Goal: Information Seeking & Learning: Learn about a topic

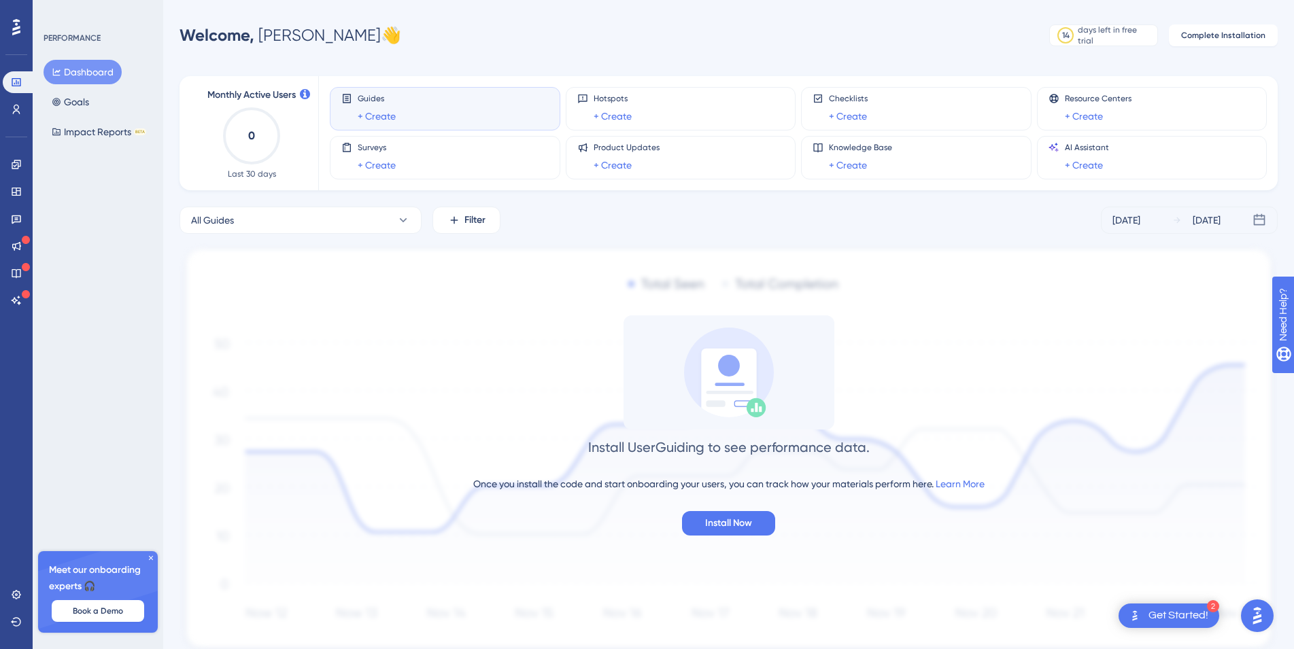
click at [1194, 610] on div "Get Started!" at bounding box center [1178, 616] width 60 height 15
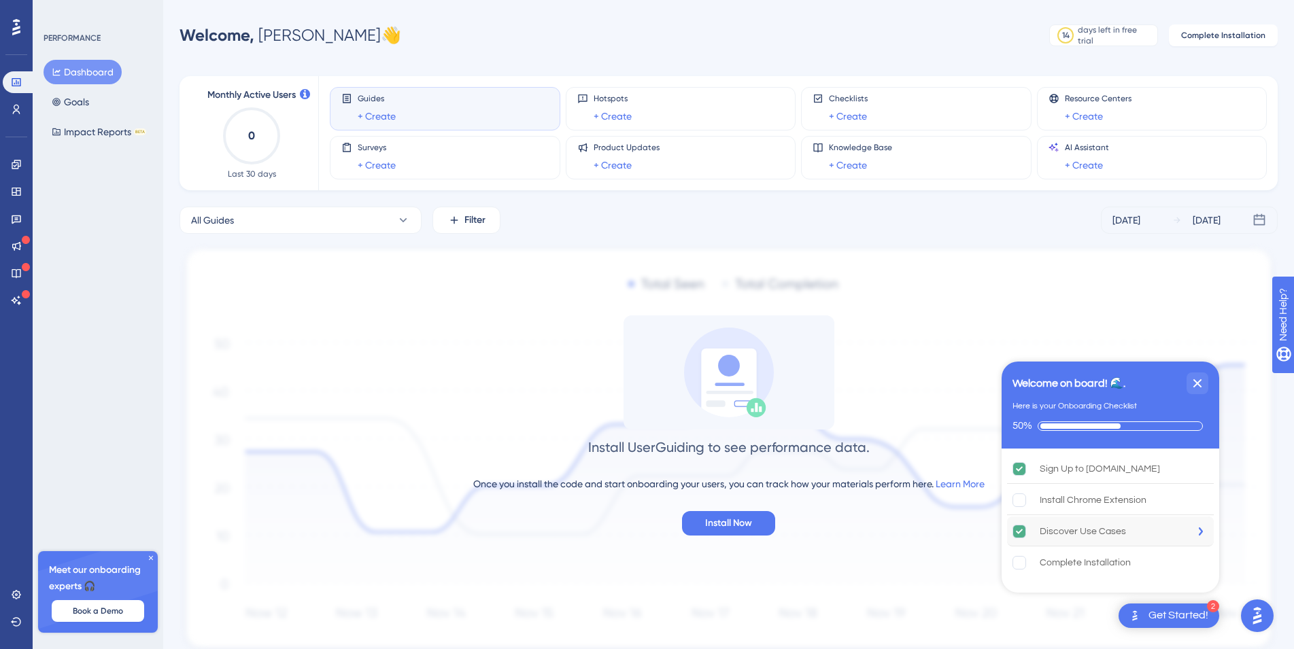
click at [1179, 525] on div "Discover Use Cases" at bounding box center [1110, 532] width 207 height 30
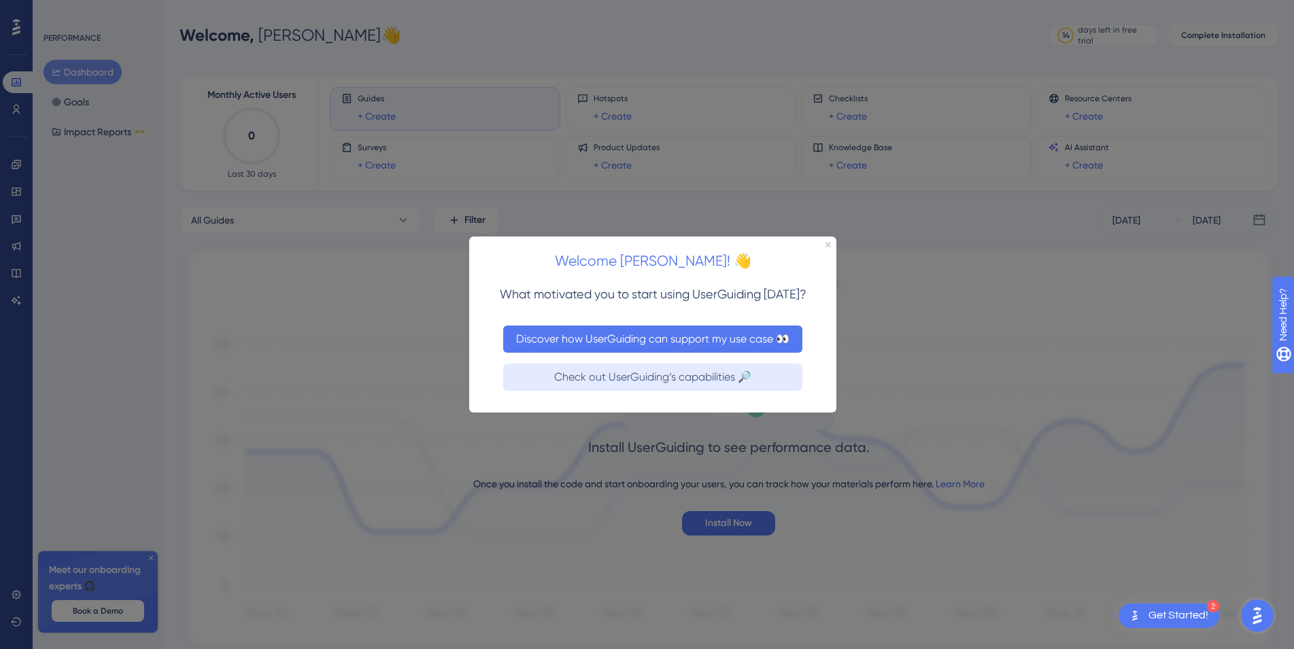
click at [722, 339] on button "Discover how UserGuiding can support my use case 👀" at bounding box center [652, 338] width 299 height 27
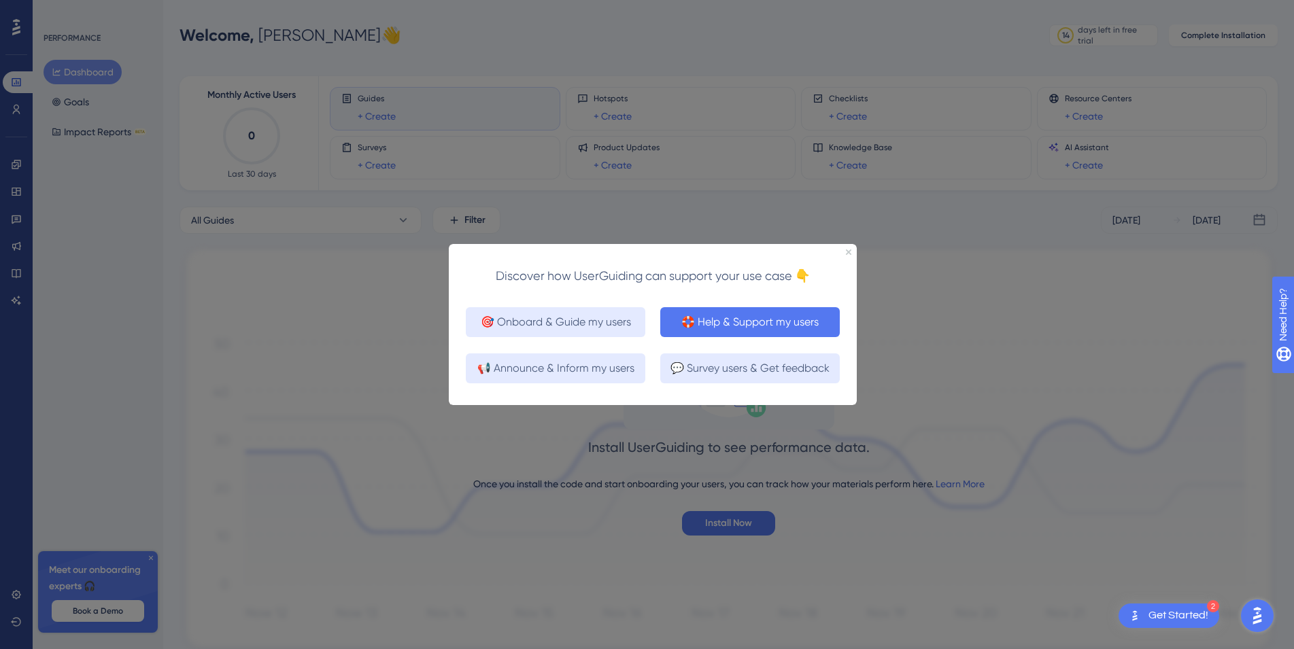
click at [722, 324] on button "🛟 Help & Support my users" at bounding box center [750, 322] width 180 height 30
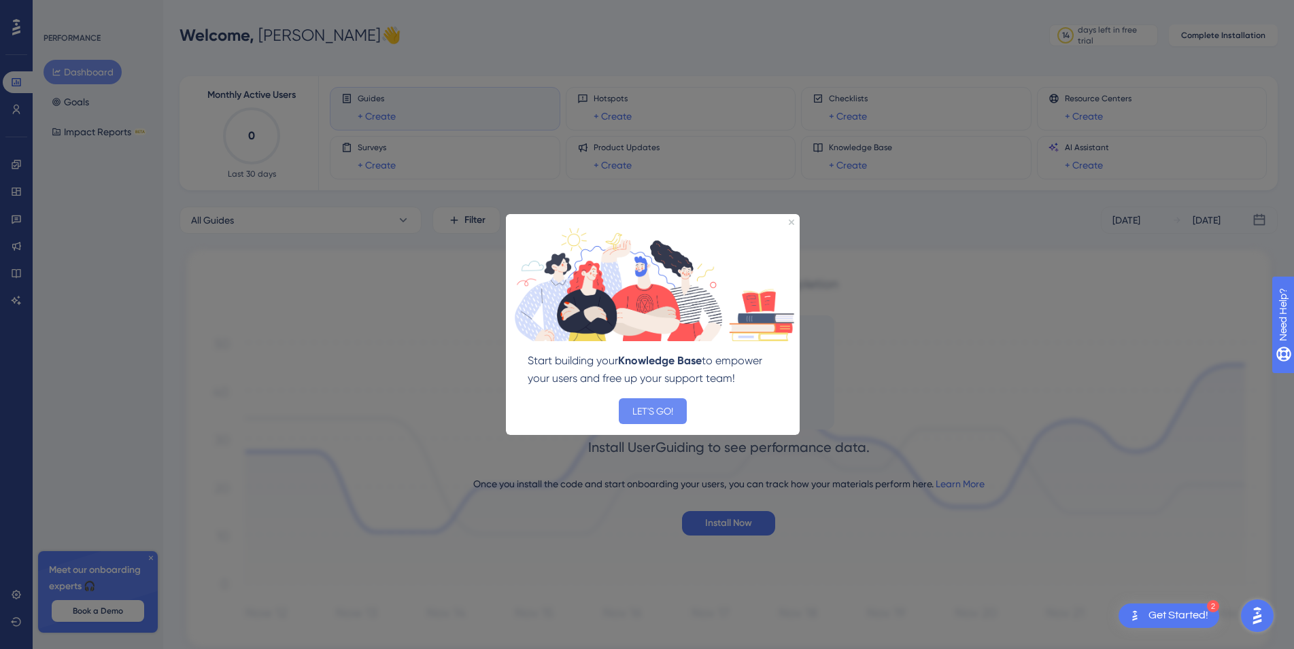
click at [657, 404] on button "LET'S GO!" at bounding box center [653, 411] width 68 height 26
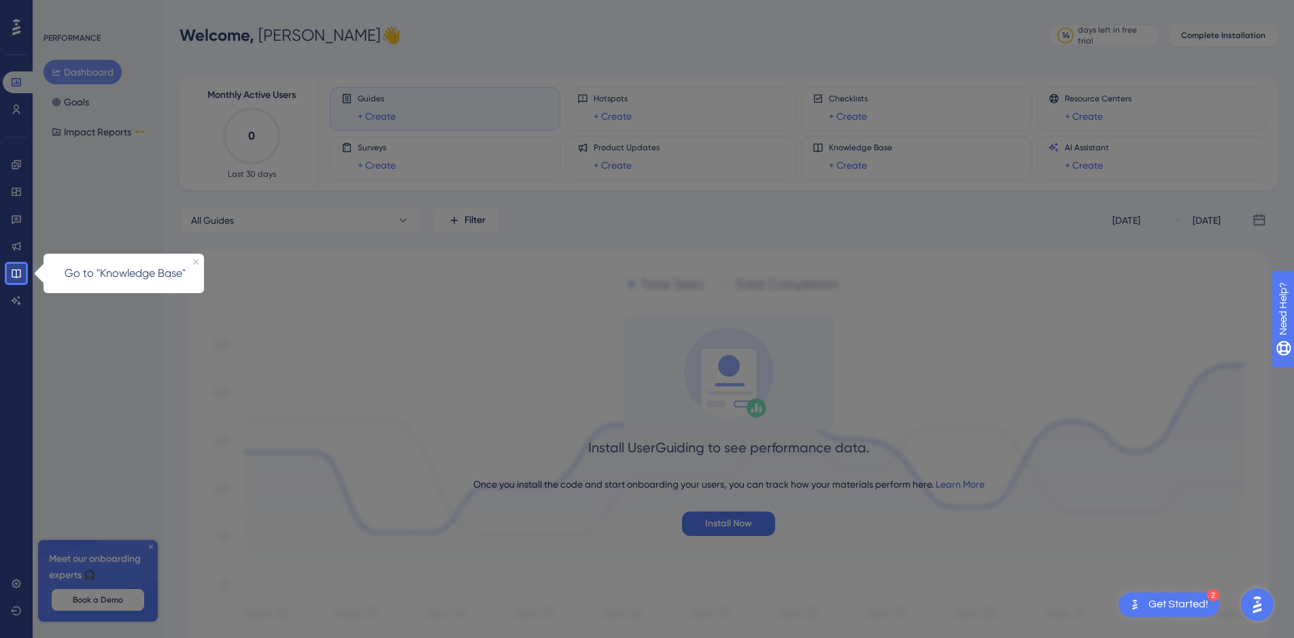
click at [152, 262] on div "Go to "Knowledge Base"" at bounding box center [124, 273] width 160 height 39
click at [123, 277] on p "Go to "Knowledge Base"" at bounding box center [124, 274] width 141 height 18
click at [19, 273] on icon at bounding box center [16, 273] width 11 height 11
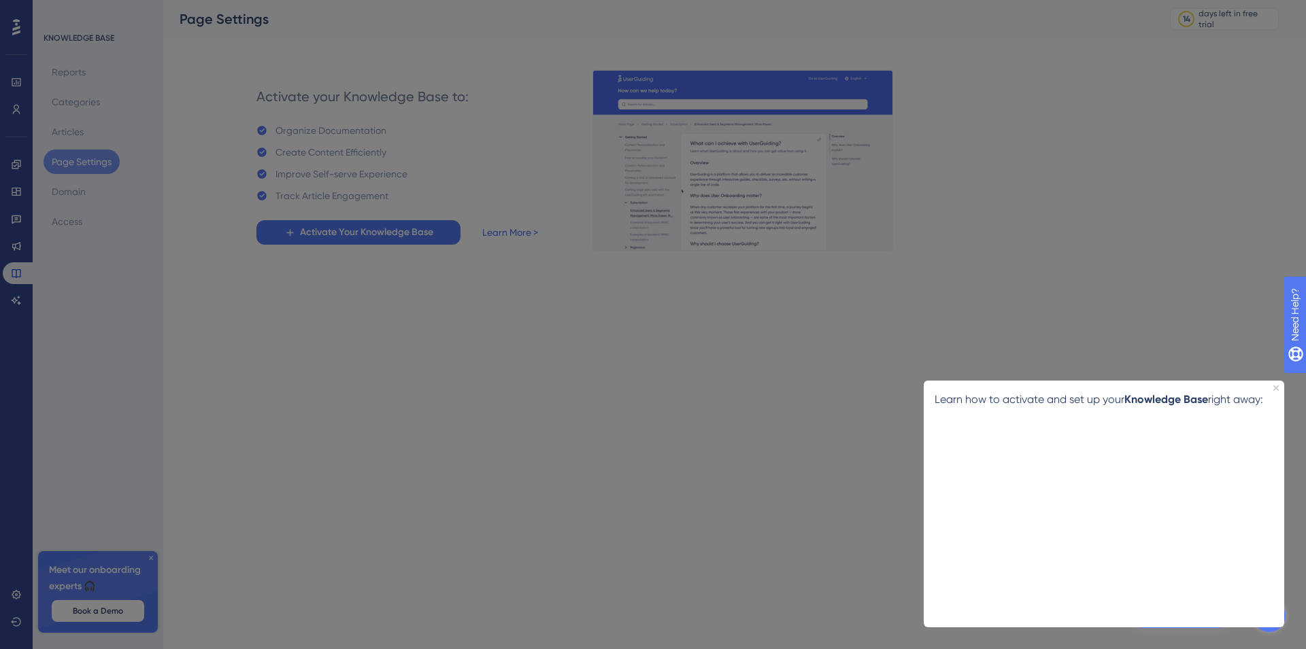
click at [1086, 398] on p "Learn how to activate and set up your Knowledge Base right away:" at bounding box center [1103, 399] width 339 height 18
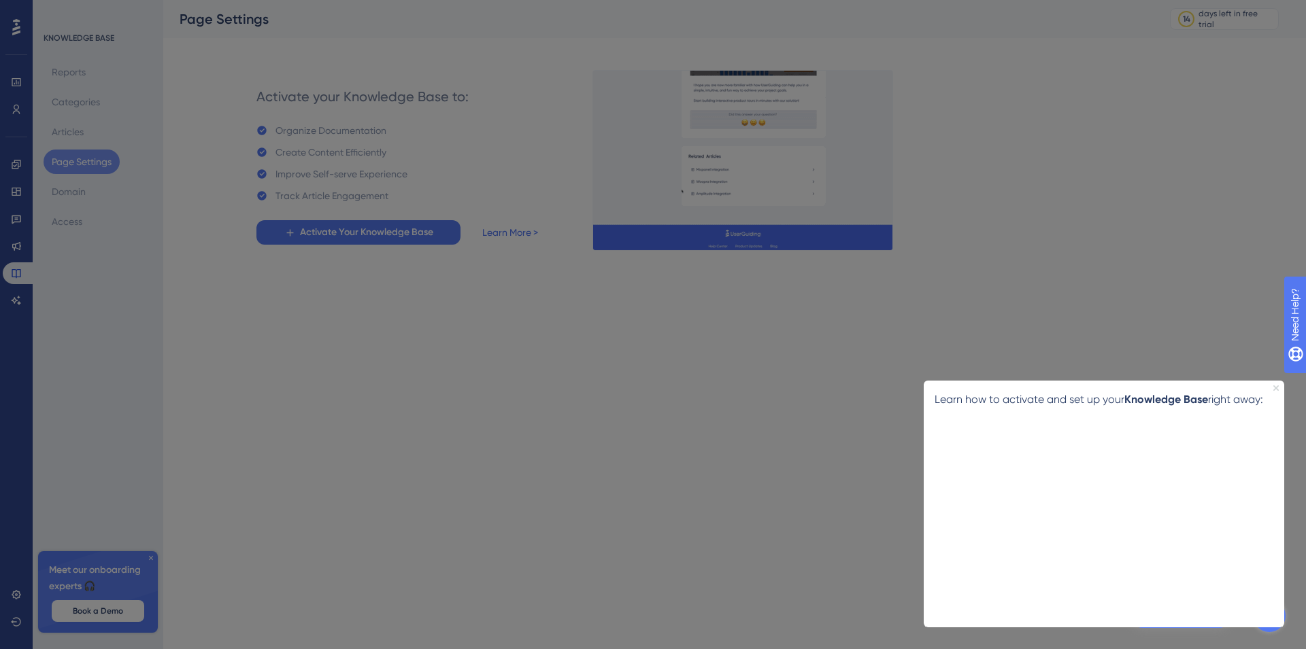
click at [1275, 390] on icon "Close Preview" at bounding box center [1275, 387] width 5 height 5
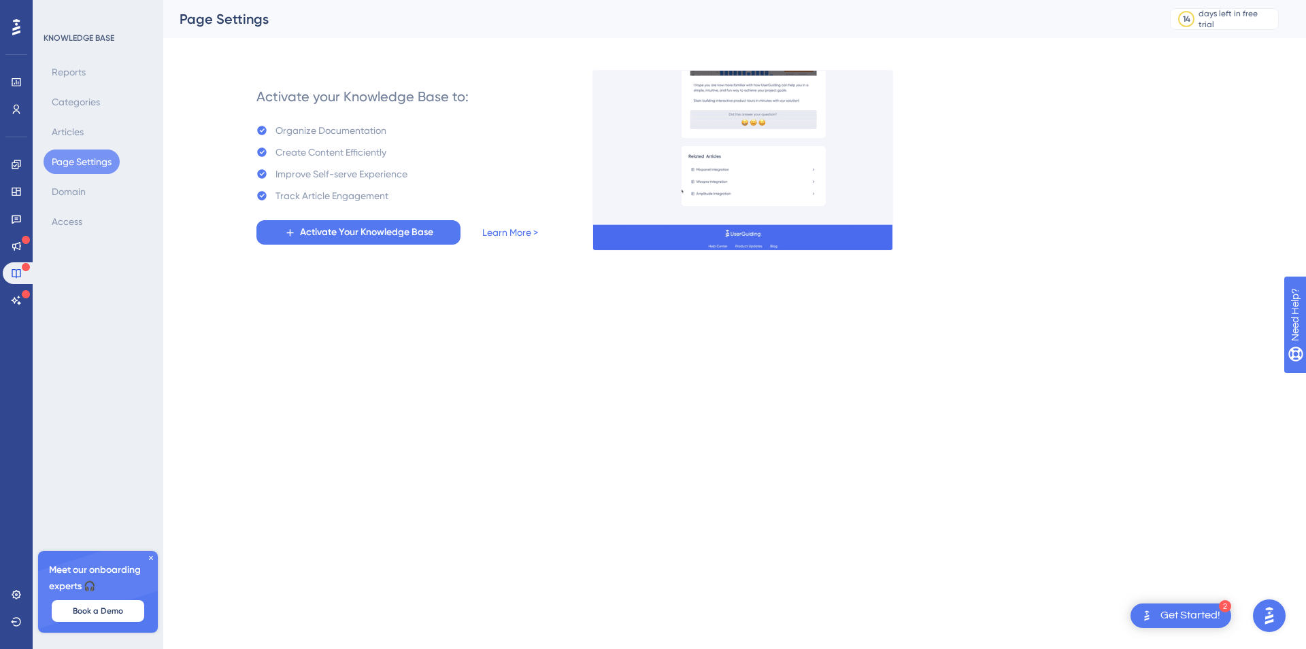
click at [1155, 617] on div "2 Get Started!" at bounding box center [1180, 616] width 101 height 24
